Goal: Task Accomplishment & Management: Manage account settings

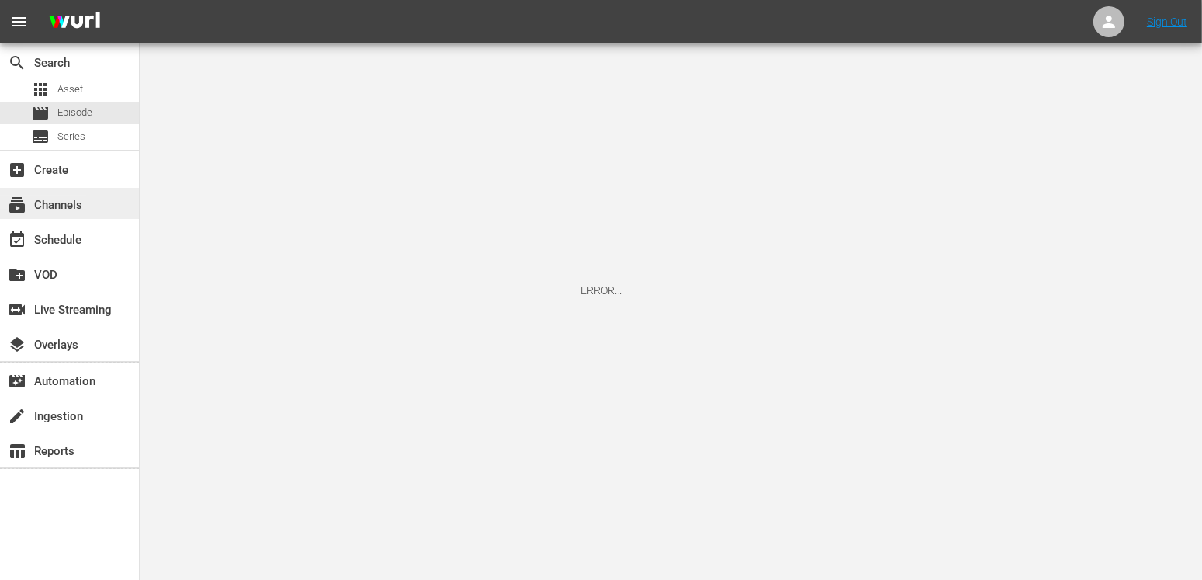
click at [61, 204] on div "subscriptions Channels" at bounding box center [43, 202] width 87 height 14
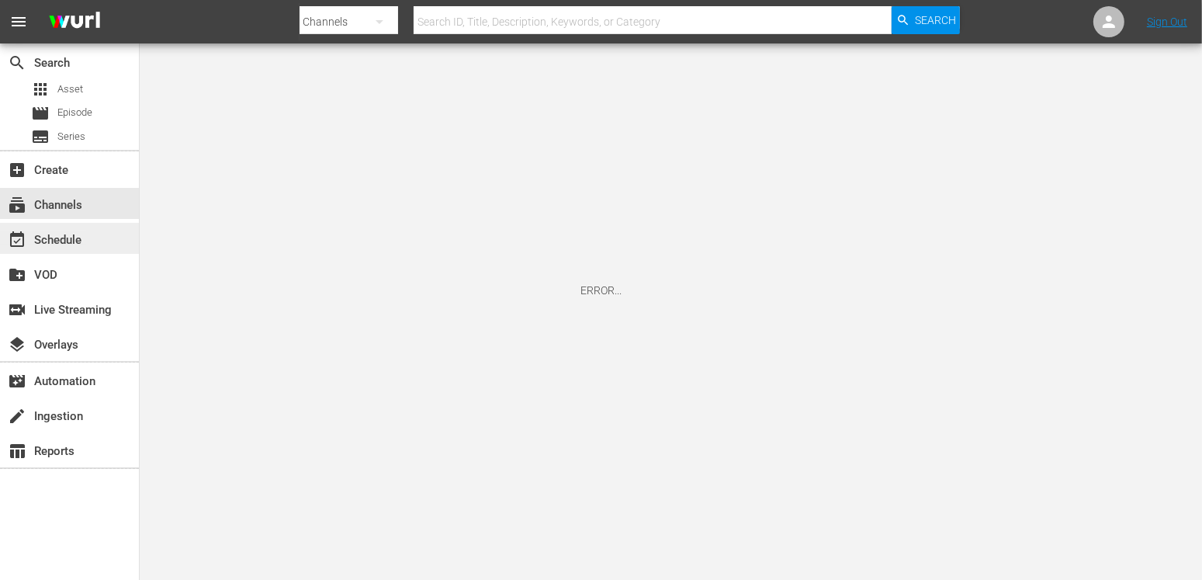
click at [67, 235] on div "event_available Schedule" at bounding box center [43, 237] width 87 height 14
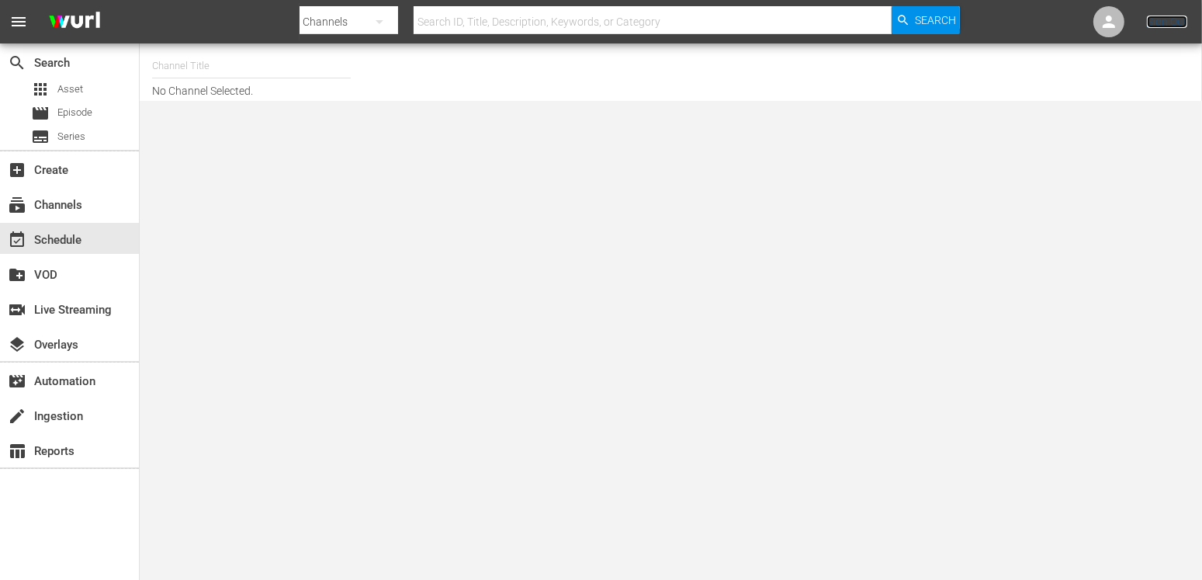
click at [1162, 22] on link "Sign Out" at bounding box center [1167, 22] width 40 height 12
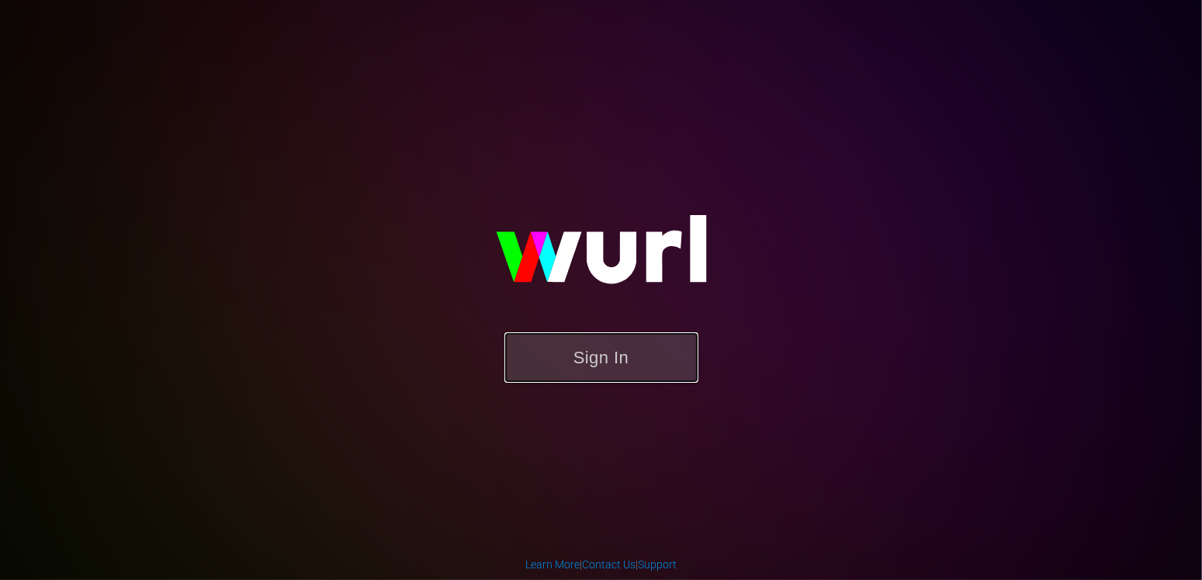
click at [644, 372] on button "Sign In" at bounding box center [601, 357] width 194 height 50
